Goal: Transaction & Acquisition: Purchase product/service

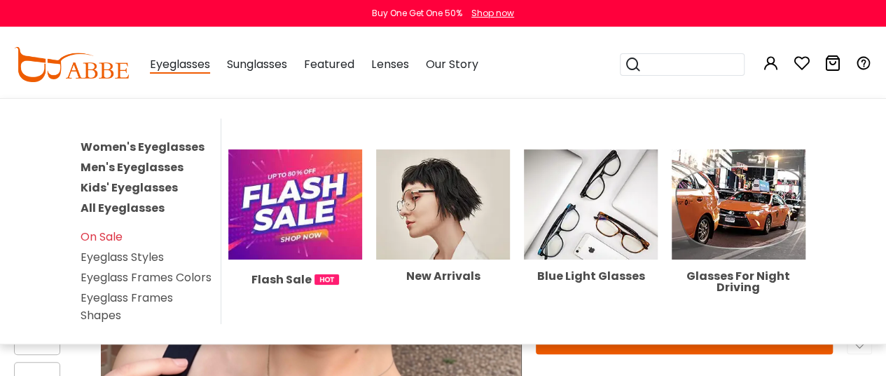
click at [193, 149] on link "Women's Eyeglasses" at bounding box center [143, 147] width 124 height 16
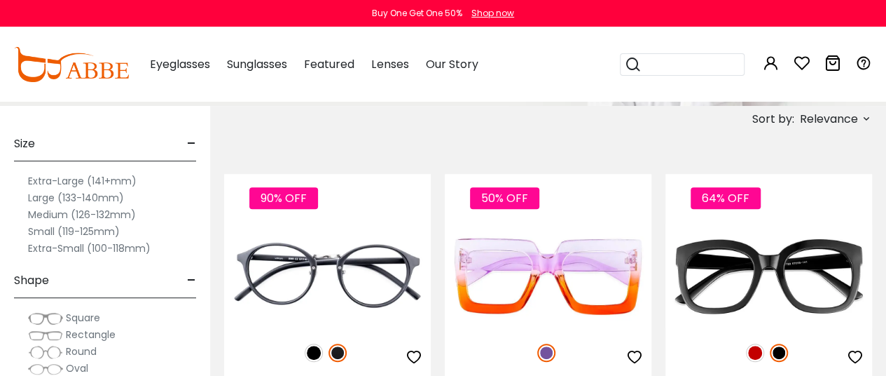
scroll to position [249, 0]
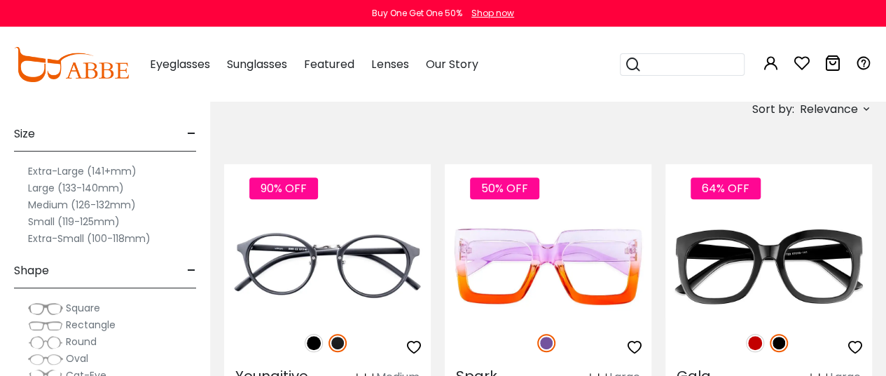
click at [102, 207] on label "Medium (126-132mm)" at bounding box center [82, 204] width 108 height 17
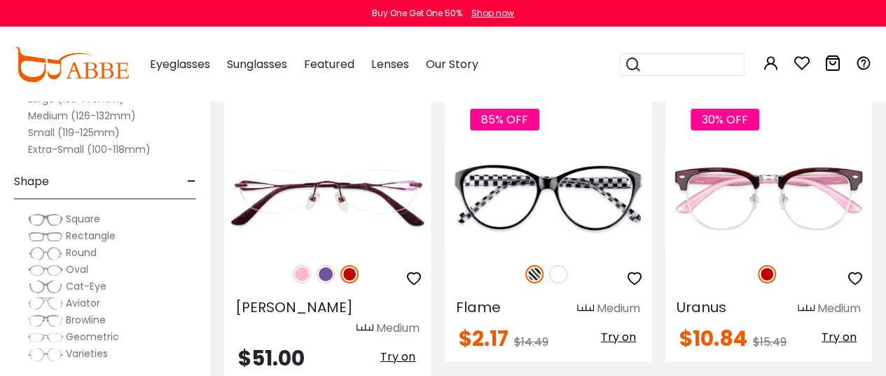
scroll to position [2278, 0]
